Goal: Download file/media

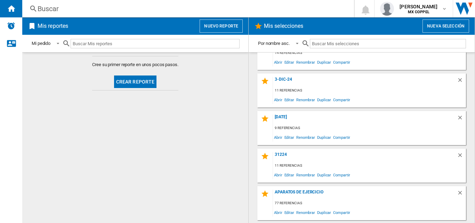
scroll to position [174, 0]
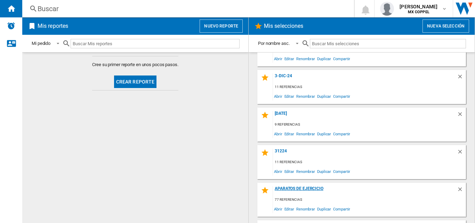
click at [312, 186] on div "Aparatos de ejercicio" at bounding box center [365, 190] width 184 height 9
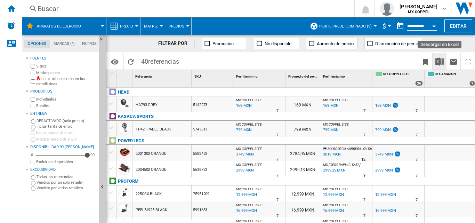
click at [439, 59] on img "Descargar en Excel" at bounding box center [439, 61] width 8 height 8
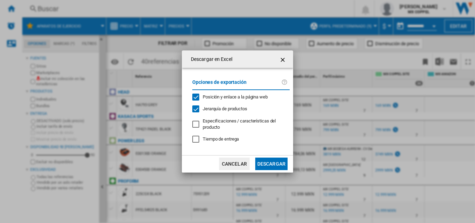
click at [273, 168] on button "Descargar" at bounding box center [271, 163] width 32 height 13
